Goal: Task Accomplishment & Management: Use online tool/utility

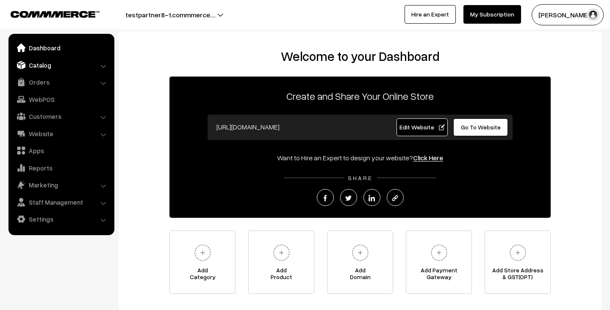
click at [52, 69] on link "Catalog" at bounding box center [61, 65] width 101 height 15
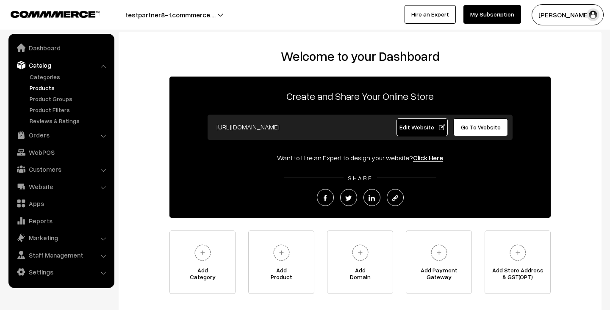
click at [45, 89] on link "Products" at bounding box center [70, 87] width 84 height 9
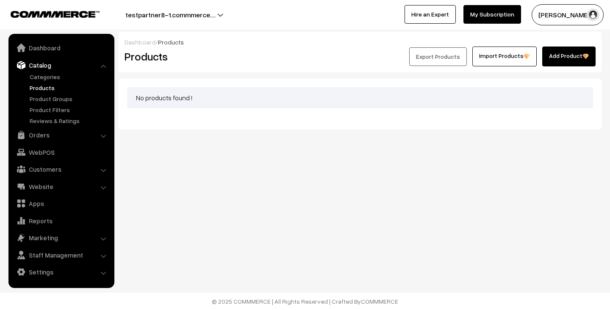
click at [568, 50] on link "Add Product" at bounding box center [568, 57] width 53 height 20
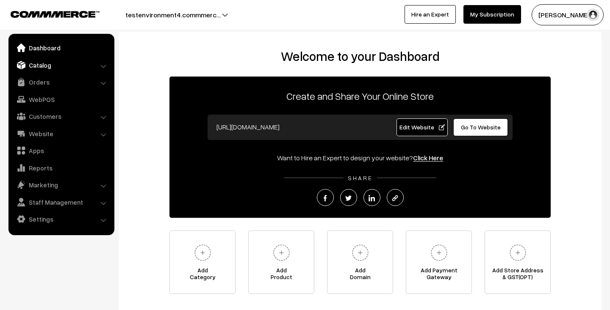
click at [30, 62] on link "Catalog" at bounding box center [61, 65] width 101 height 15
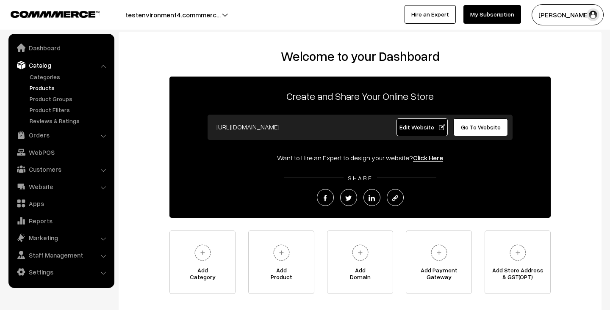
click at [33, 84] on link "Products" at bounding box center [70, 87] width 84 height 9
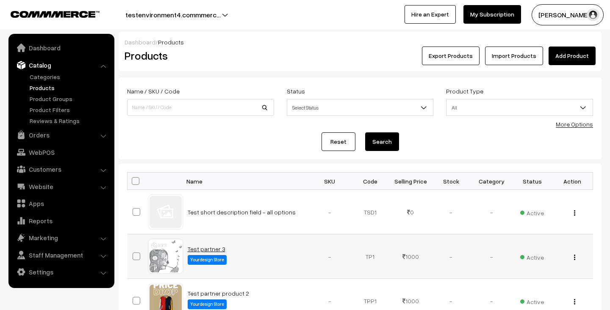
click at [207, 249] on link "Test partner 3" at bounding box center [207, 249] width 38 height 7
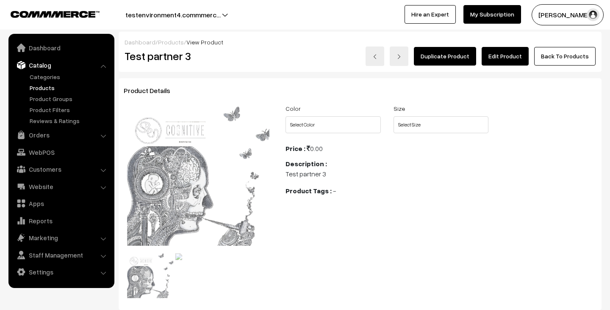
click at [506, 52] on link "Edit Product" at bounding box center [504, 56] width 47 height 19
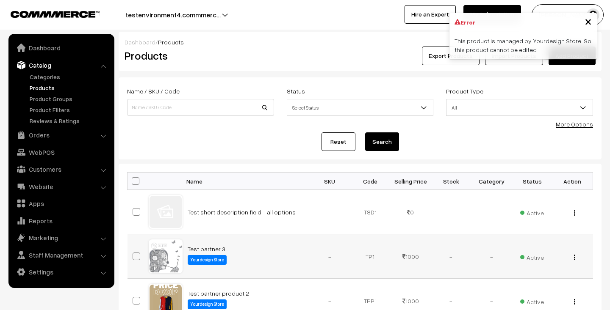
click at [574, 258] on img "button" at bounding box center [574, 258] width 1 height 6
click at [560, 268] on link "View" at bounding box center [536, 269] width 72 height 19
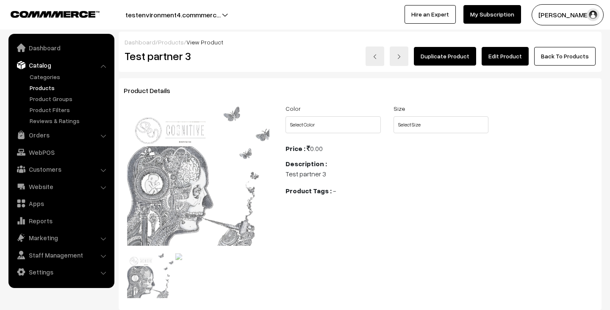
click at [514, 59] on link "Edit Product" at bounding box center [504, 56] width 47 height 19
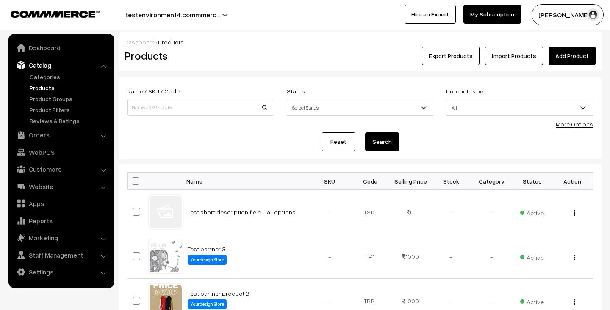
click at [508, 146] on div "Reset Search" at bounding box center [360, 141] width 466 height 19
